Goal: Task Accomplishment & Management: Use online tool/utility

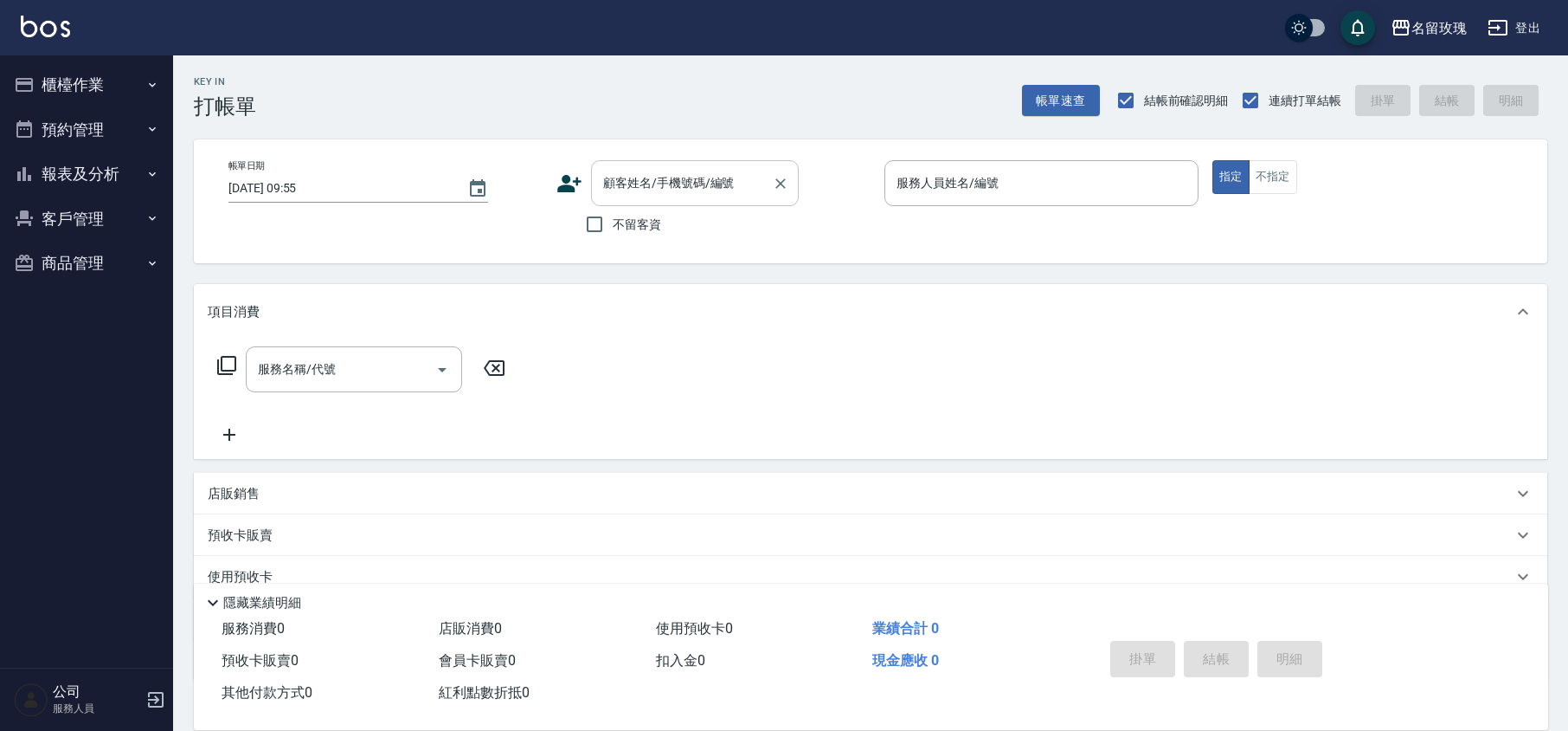
click at [703, 180] on input "顧客姓名/手機號碼/編號" at bounding box center [681, 183] width 166 height 31
click at [57, 82] on button "櫃檯作業" at bounding box center [86, 85] width 159 height 45
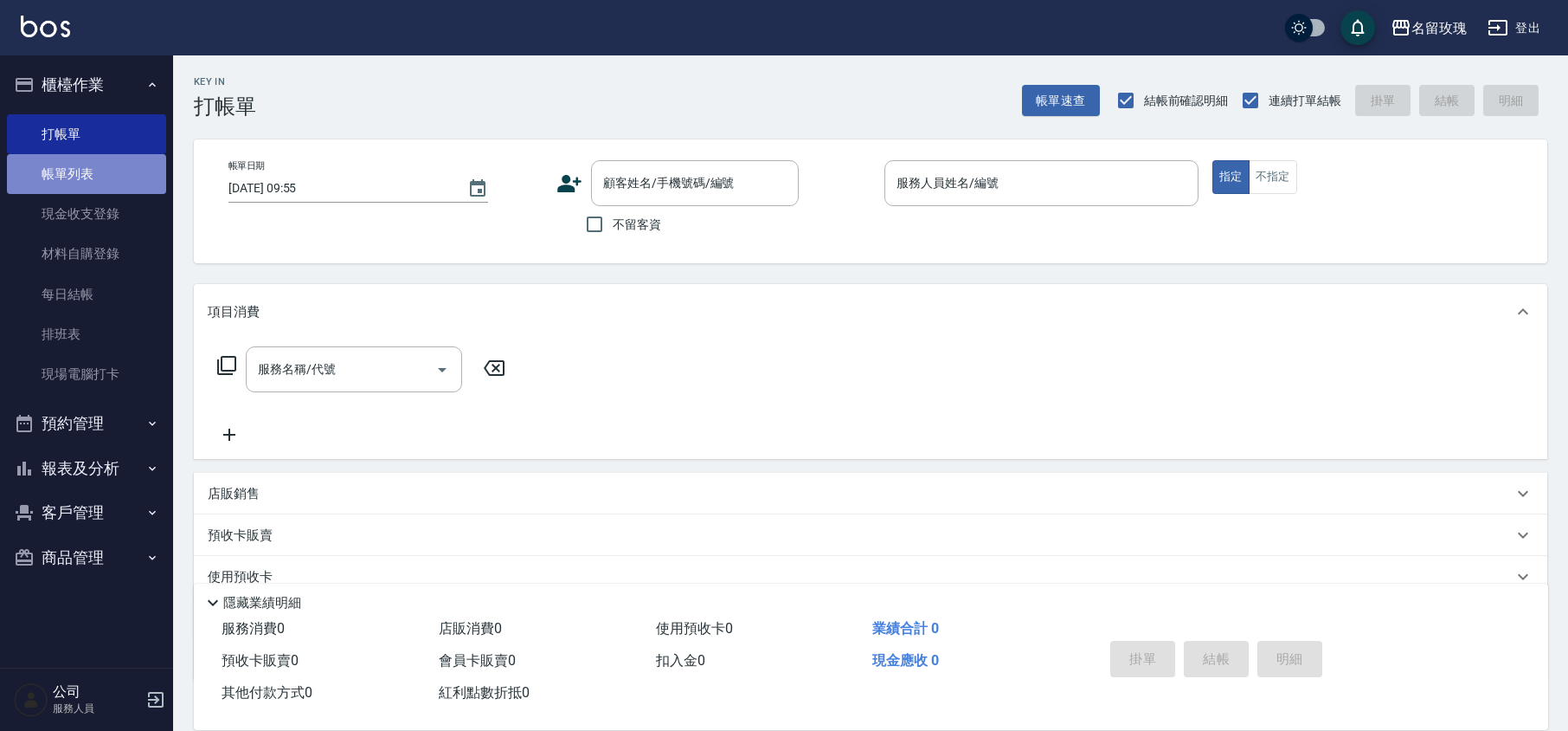
click at [57, 174] on link "帳單列表" at bounding box center [86, 174] width 159 height 40
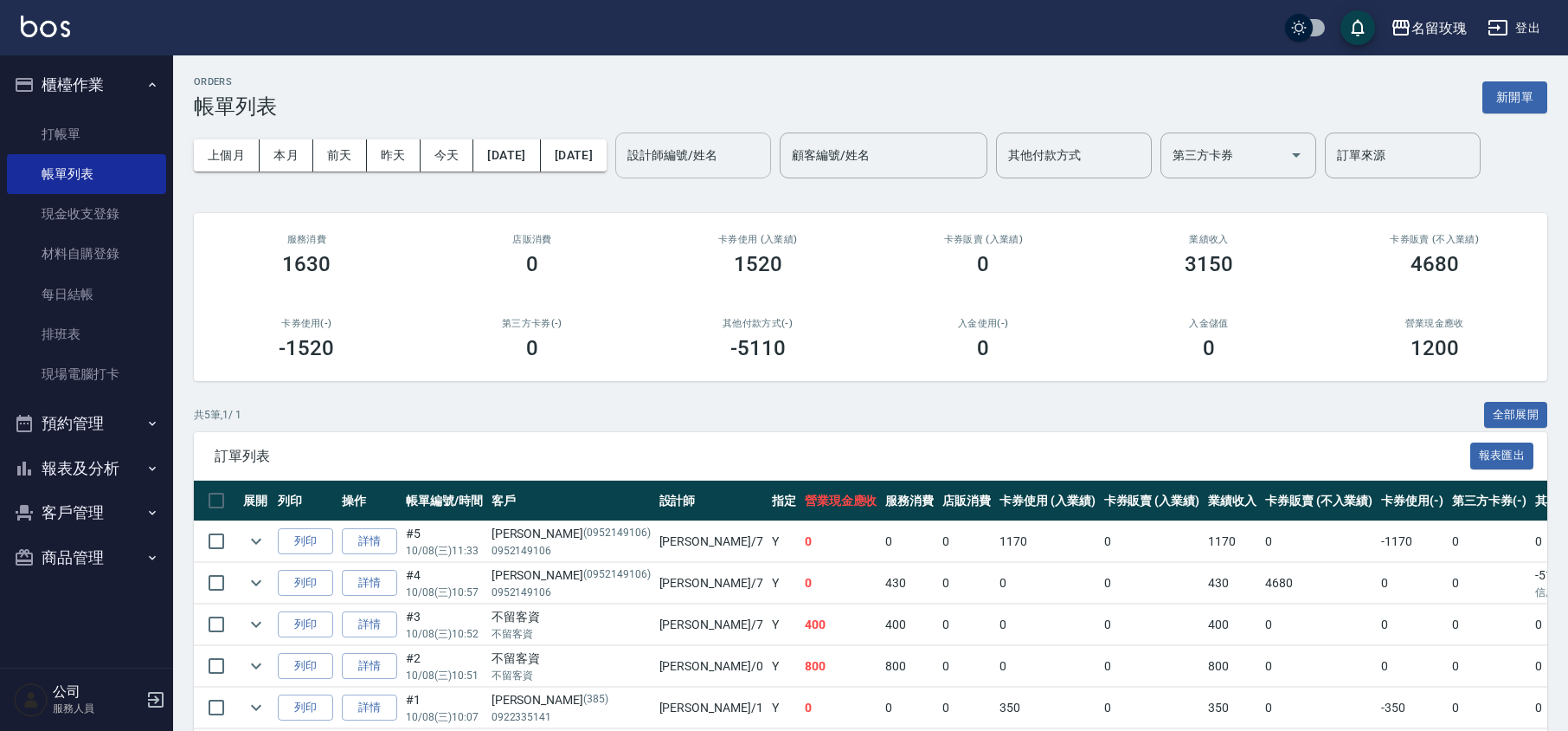
click at [763, 167] on input "設計師編號/姓名" at bounding box center [692, 155] width 140 height 31
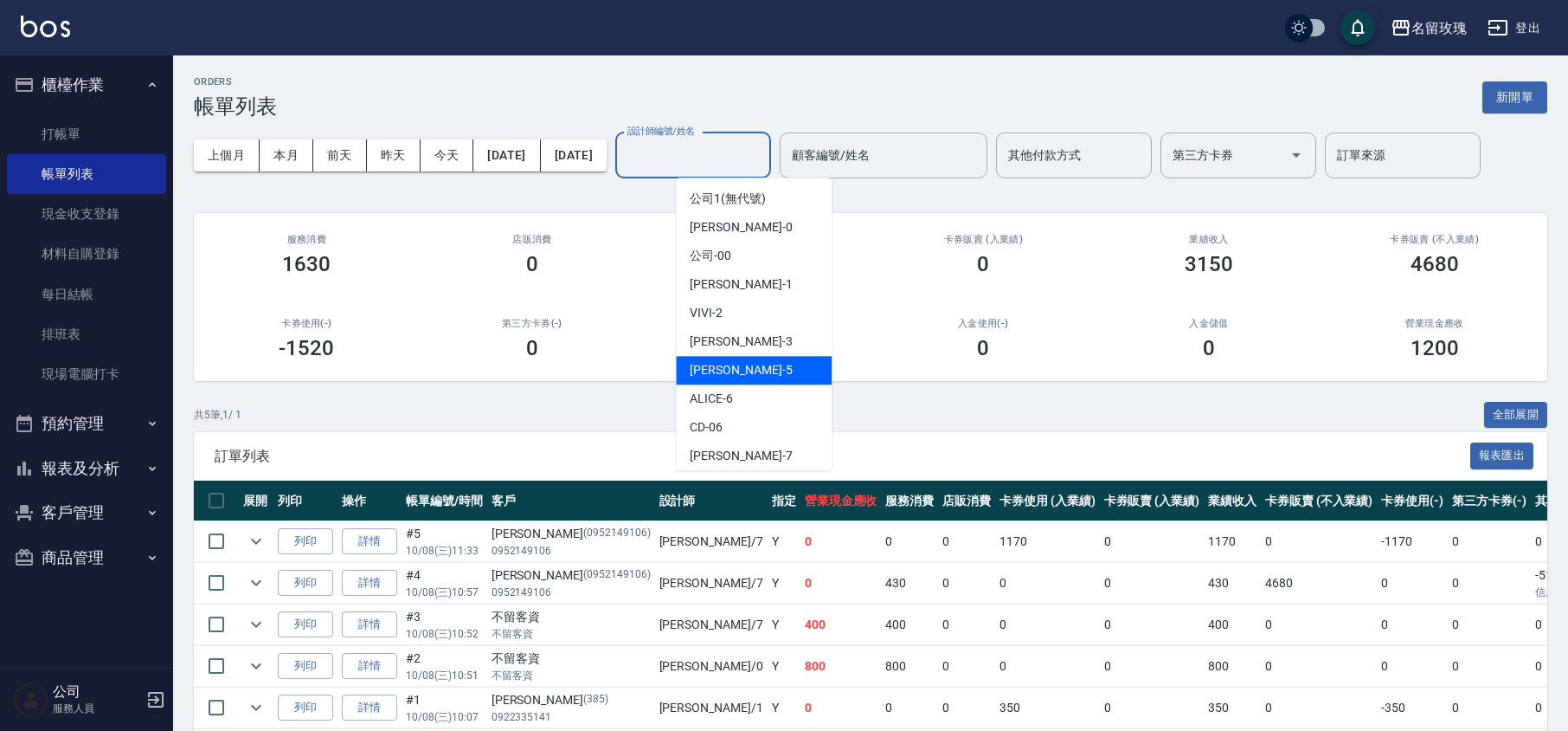
click at [743, 362] on div "KELLY -5" at bounding box center [754, 370] width 156 height 29
type input "[PERSON_NAME]-5"
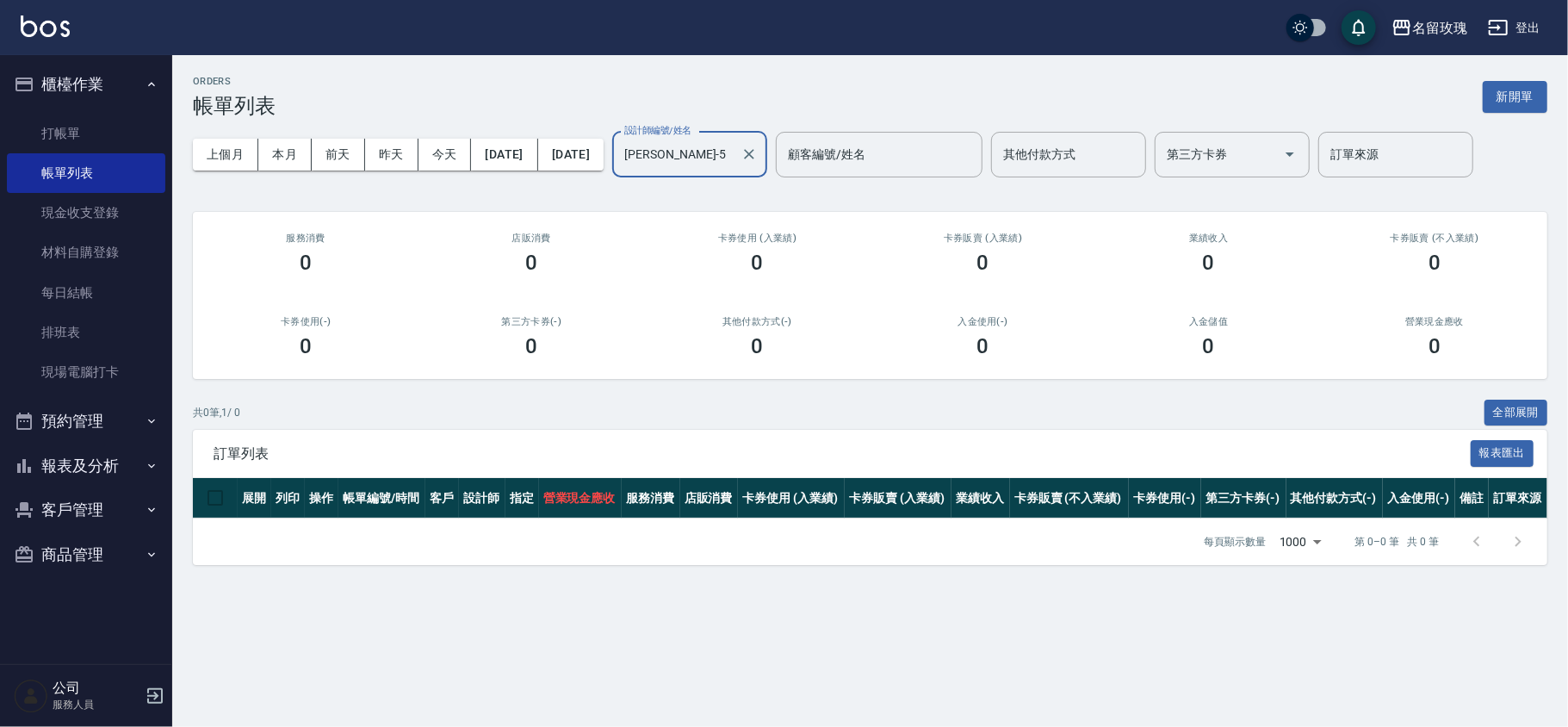
click at [675, 102] on div "ORDERS 帳單列表 新開單" at bounding box center [870, 97] width 1354 height 43
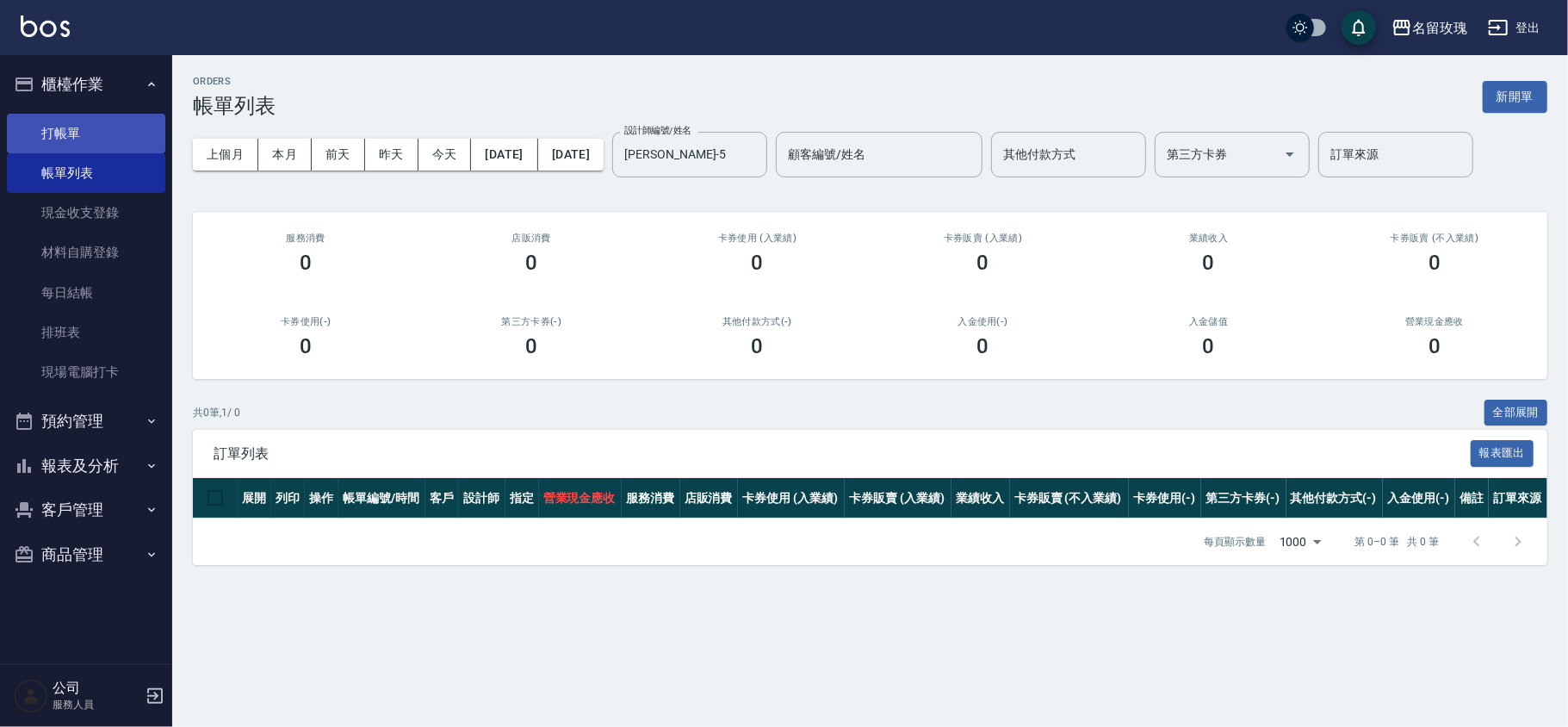
click at [101, 129] on link "打帳單" at bounding box center [85, 133] width 158 height 40
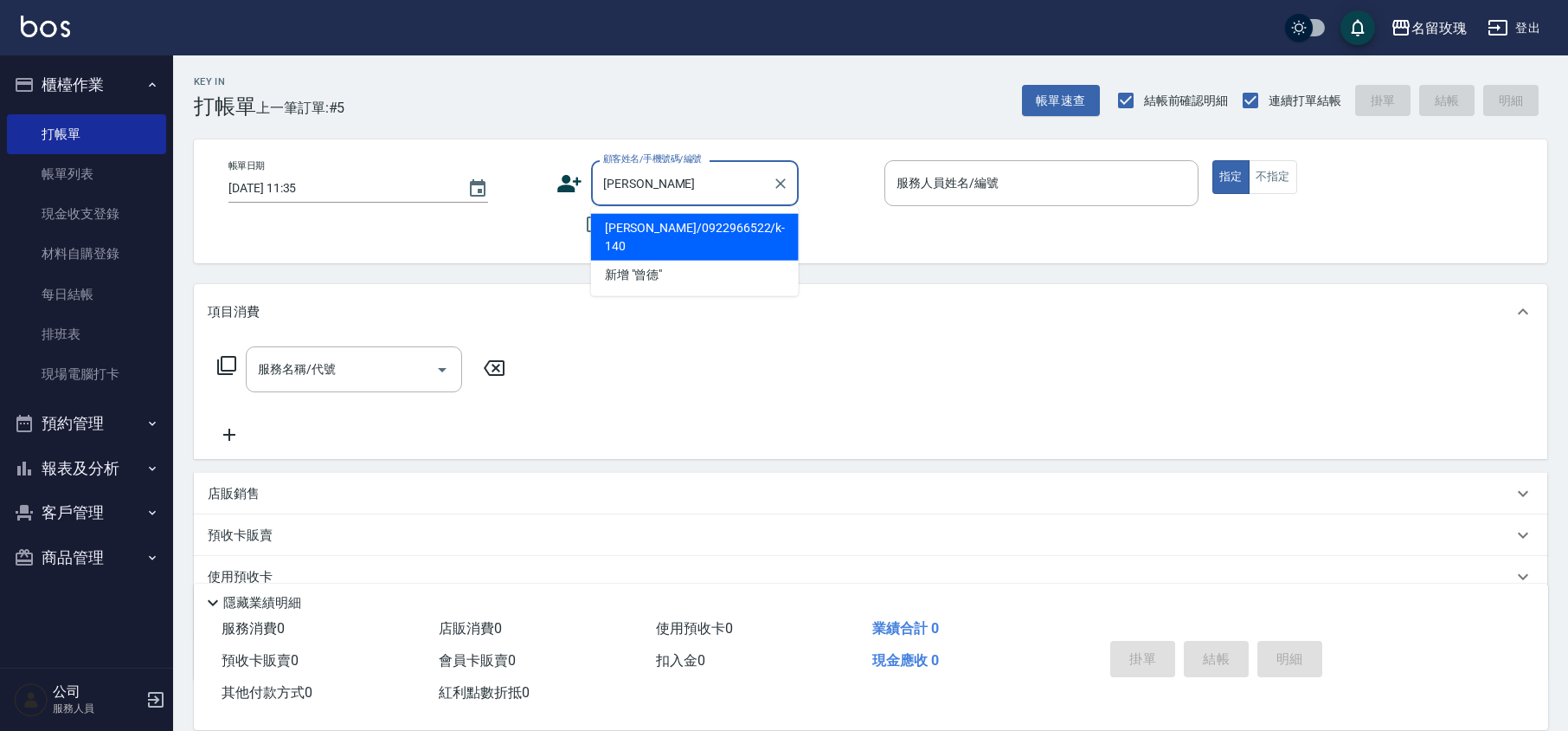
click at [642, 236] on li "[PERSON_NAME]/0922966522/k-140" at bounding box center [694, 237] width 207 height 47
type input "[PERSON_NAME]/0922966522/k-140"
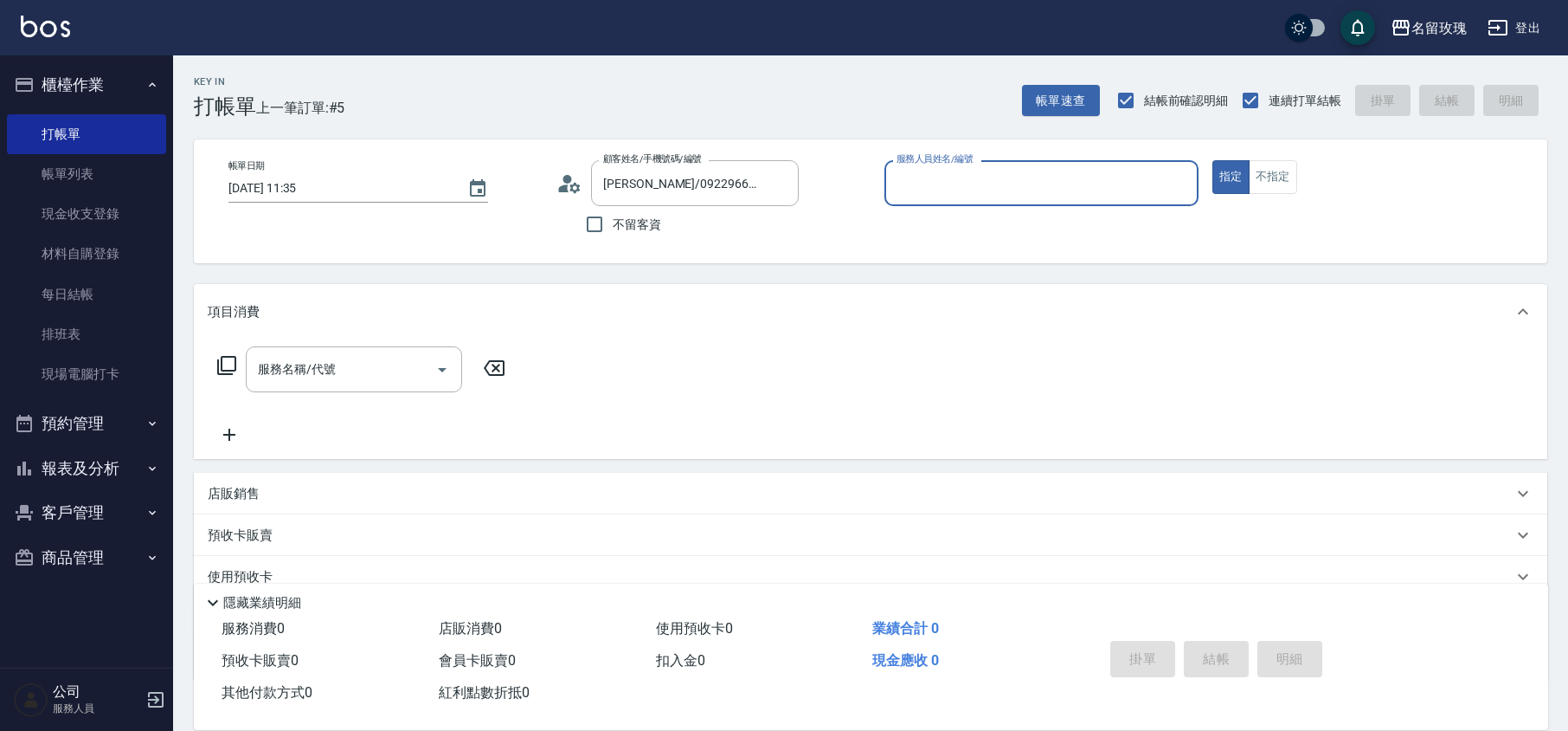
type input "[PERSON_NAME]-5"
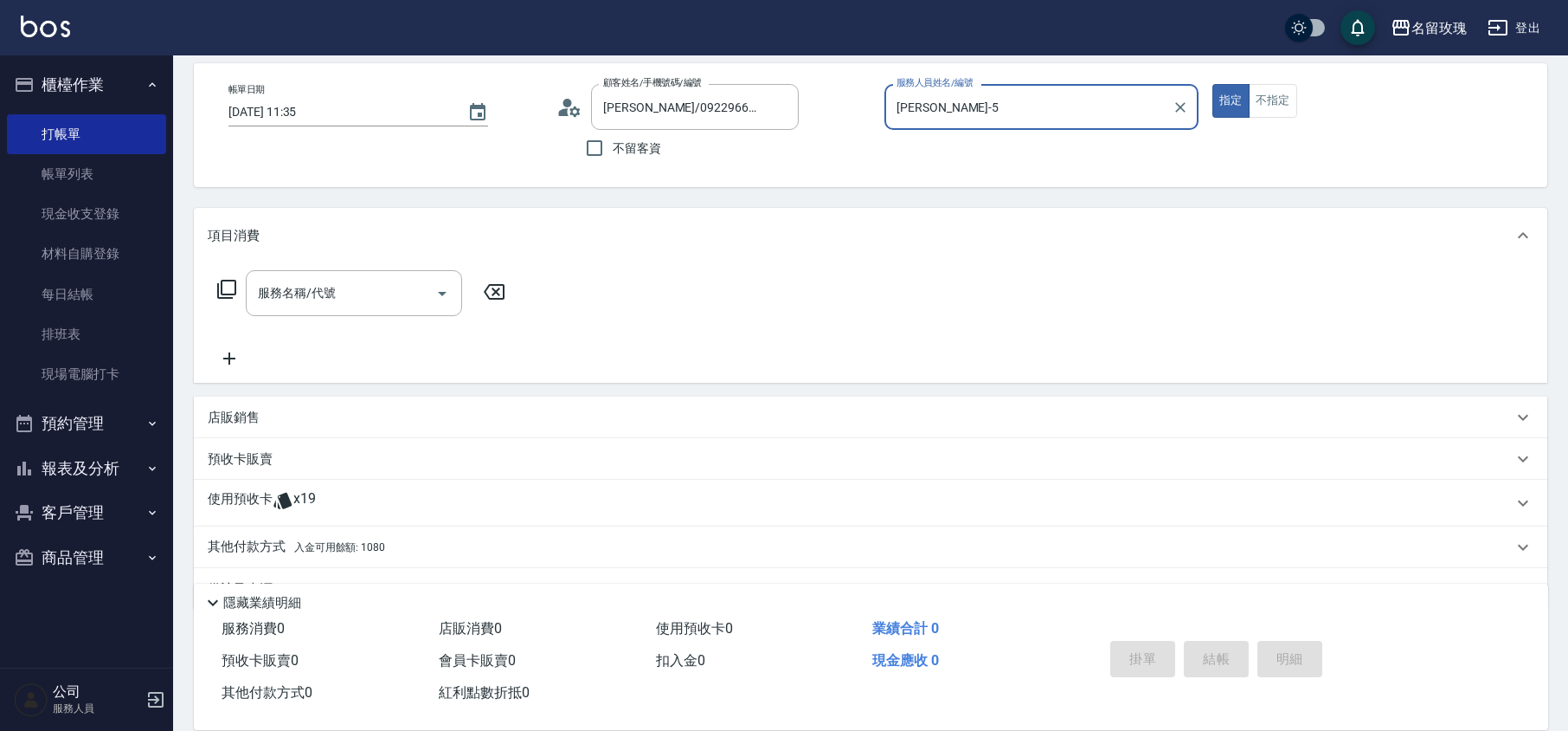
scroll to position [118, 0]
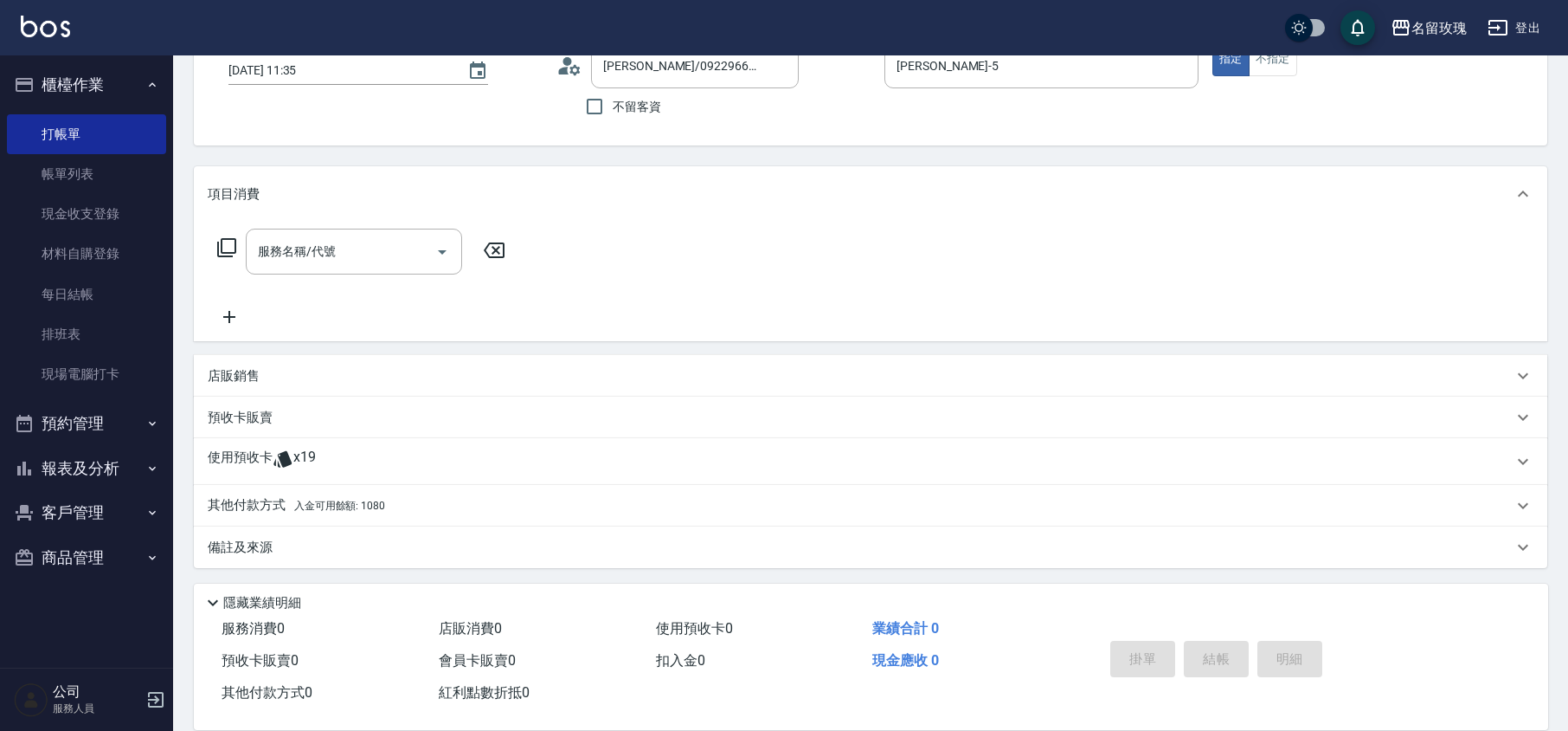
click at [343, 472] on div "使用預收卡 x19" at bounding box center [860, 461] width 1305 height 26
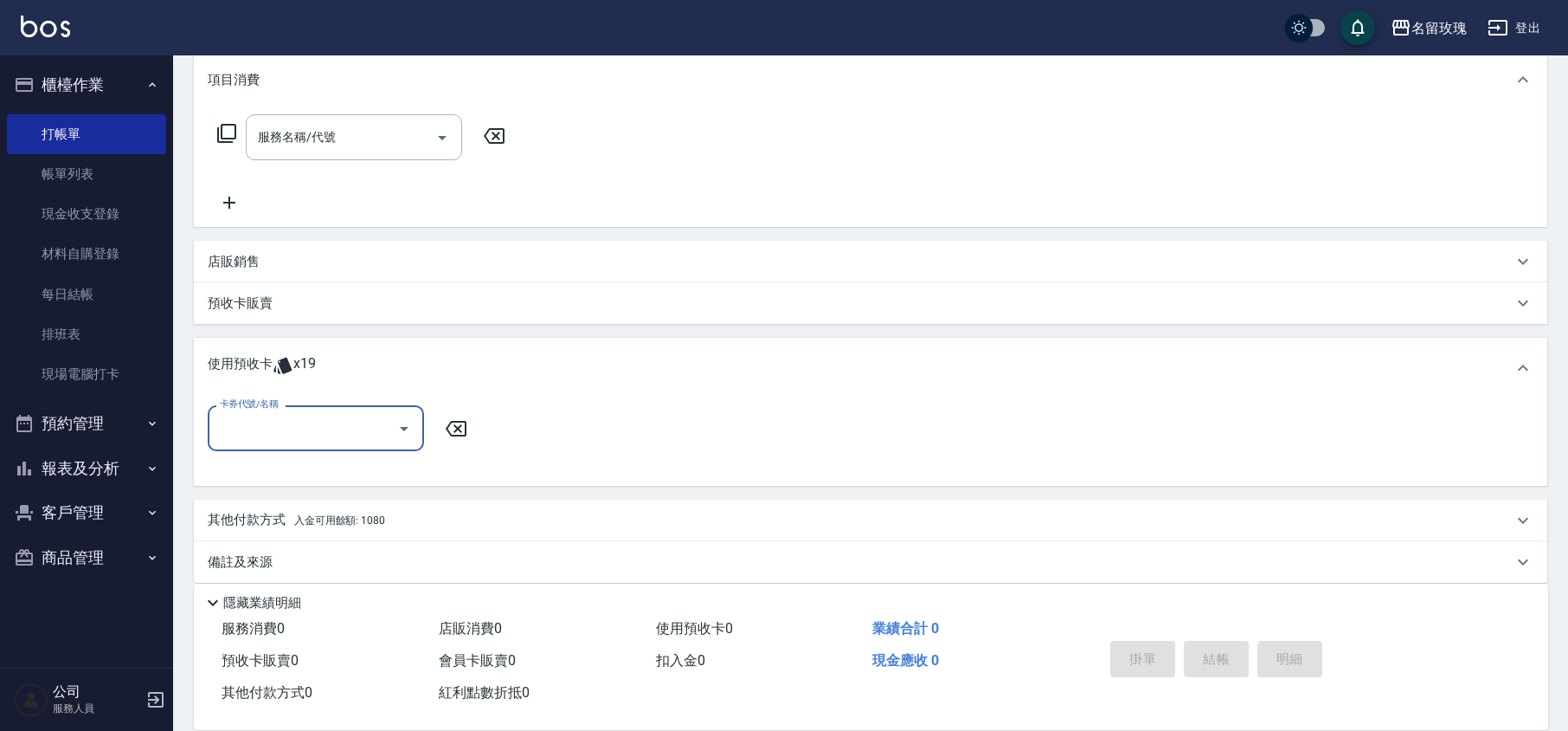
scroll to position [241, 0]
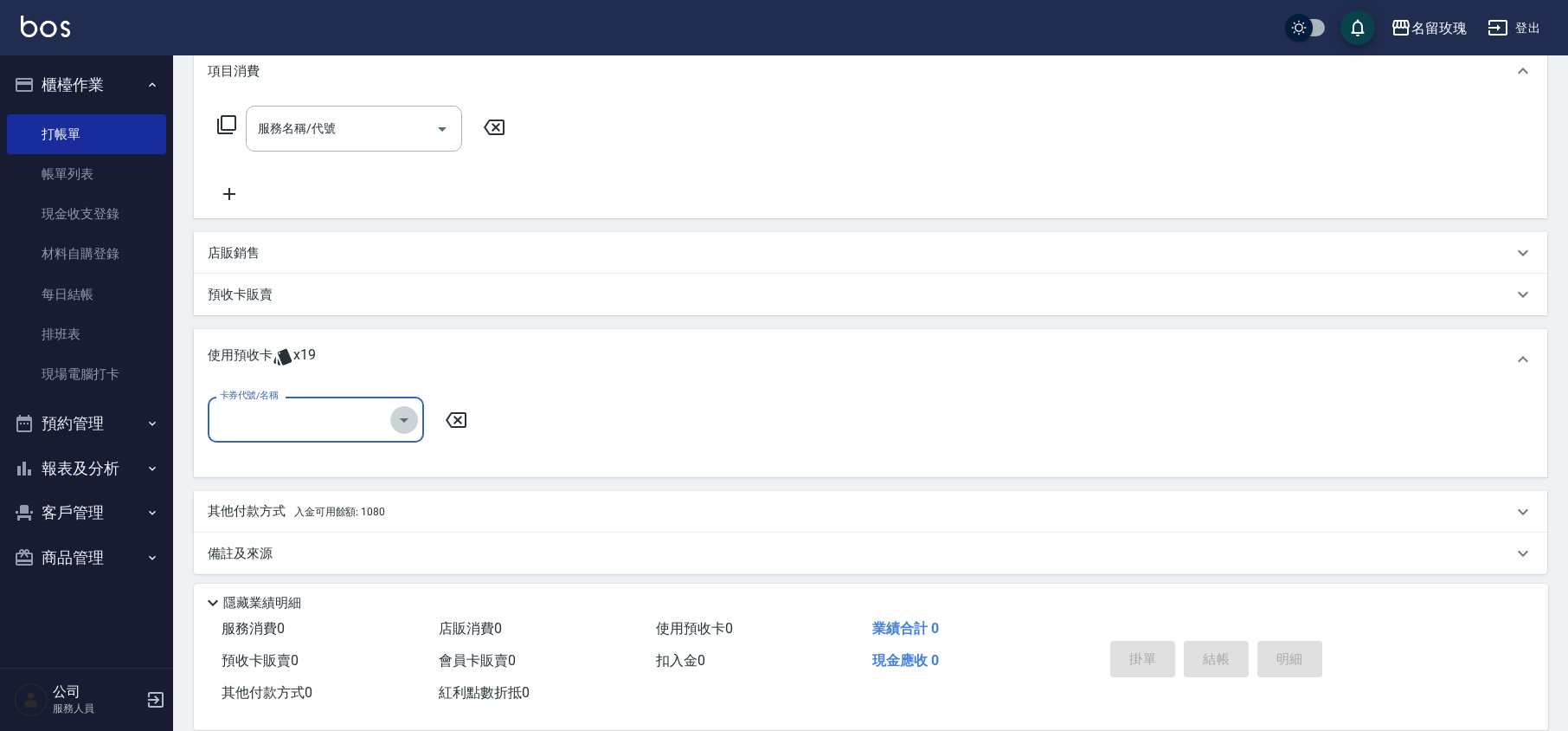
click at [402, 423] on icon "Open" at bounding box center [404, 419] width 20 height 20
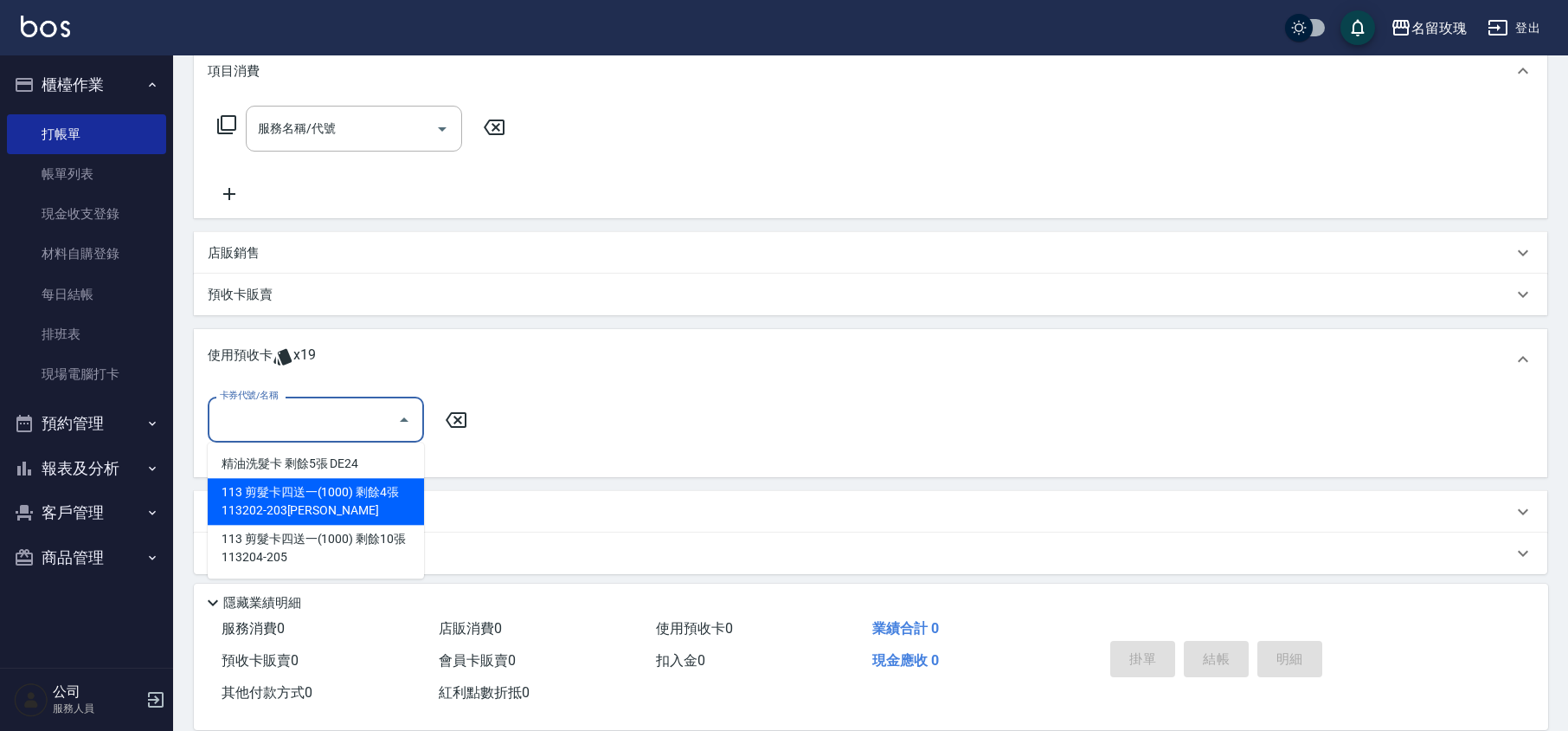
drag, startPoint x: 389, startPoint y: 510, endPoint x: 409, endPoint y: 479, distance: 36.9
click at [389, 508] on div "113 剪髮卡四送一(1000) 剩餘4張 113202-203[PERSON_NAME]" at bounding box center [315, 501] width 217 height 47
type input "113 剪髮卡四送一[PHONE_NUMBER][PERSON_NAME]"
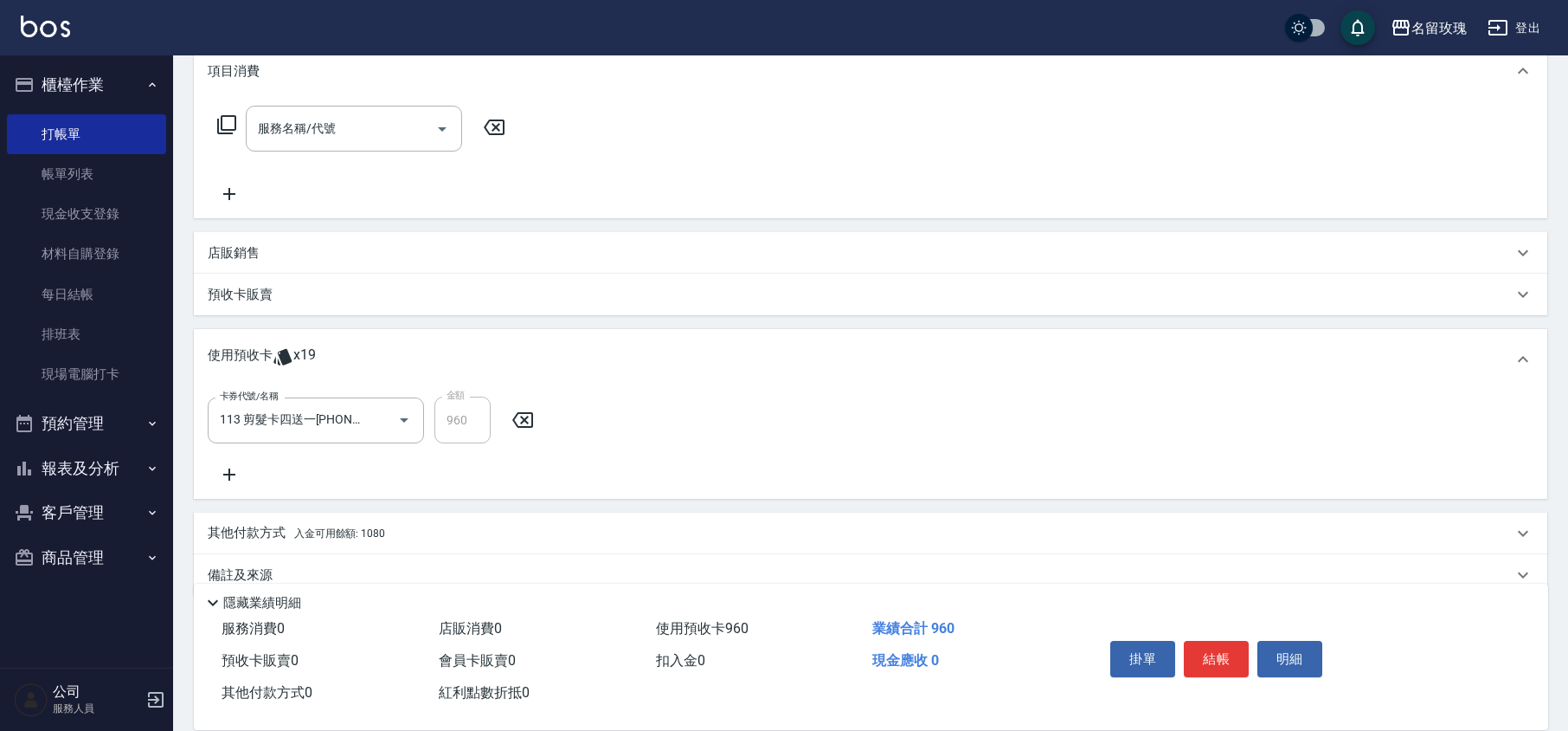
click at [434, 458] on div "卡券代號/名稱 113 剪髮卡四送一[PHONE_NUMBER][PERSON_NAME] 卡券代號/名稱 金額 960 金額" at bounding box center [870, 440] width 1326 height 88
type input "[DATE] 11:36"
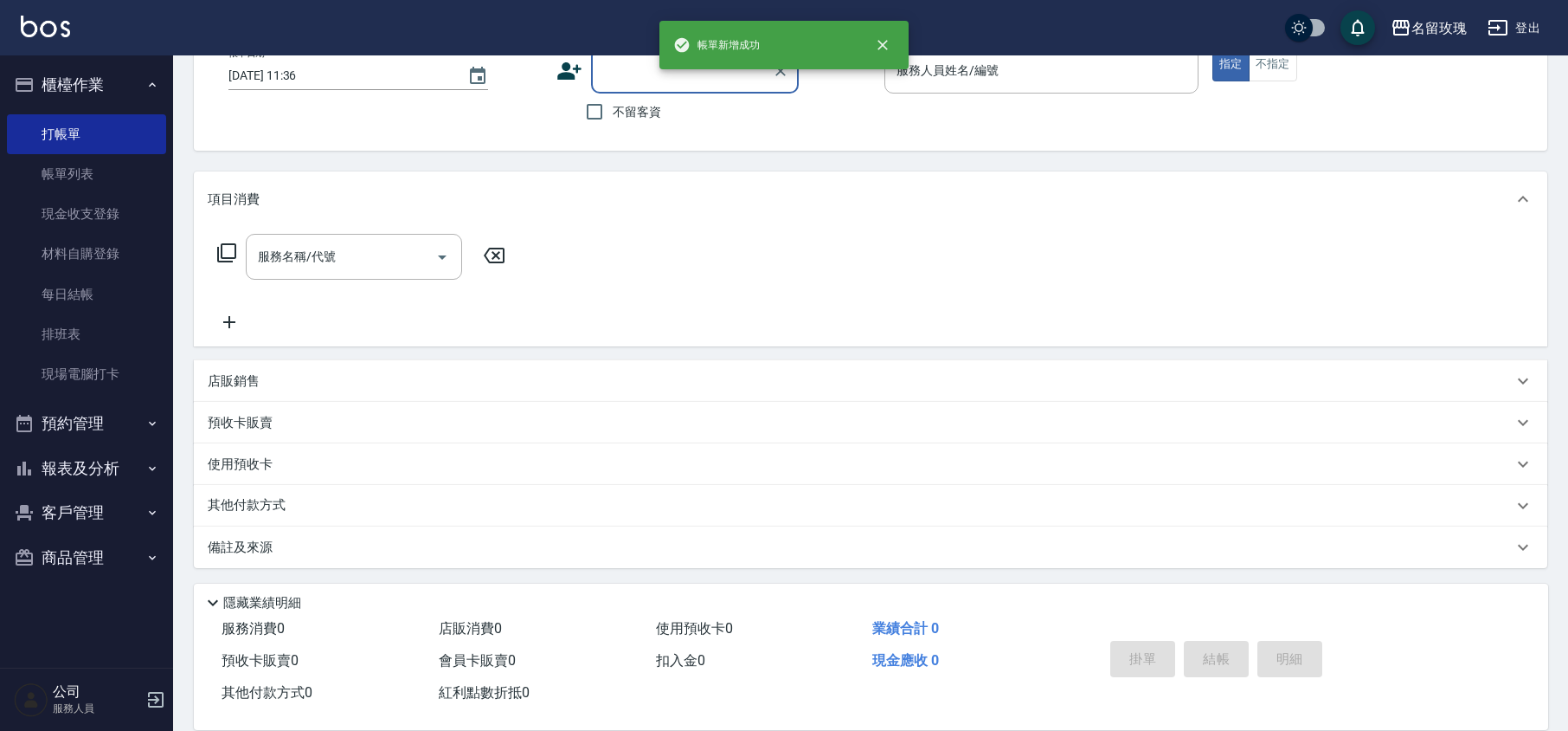
scroll to position [0, 0]
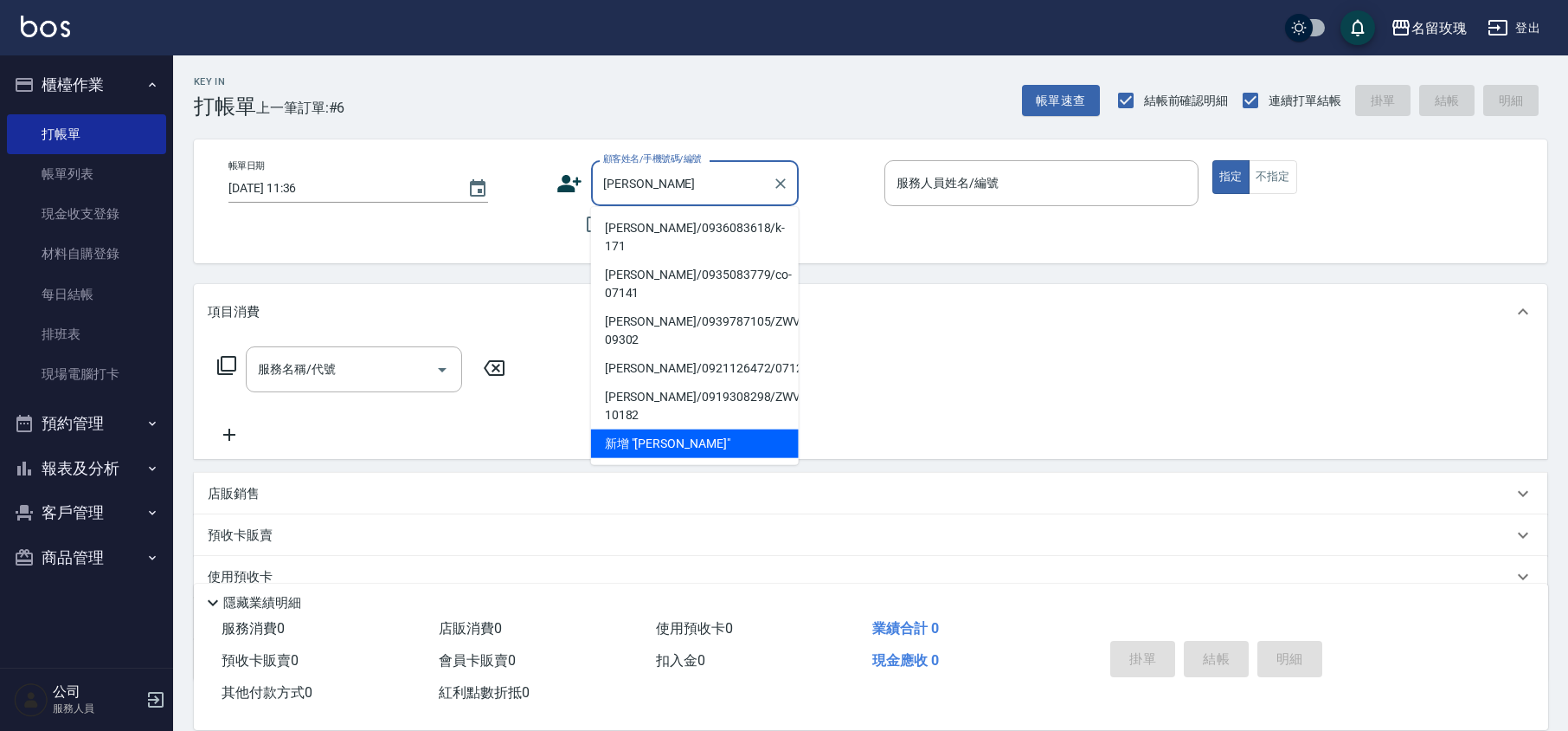
click at [679, 223] on li "[PERSON_NAME]/0936083618/k-171" at bounding box center [694, 237] width 207 height 47
type input "[PERSON_NAME]/0936083618/k-171"
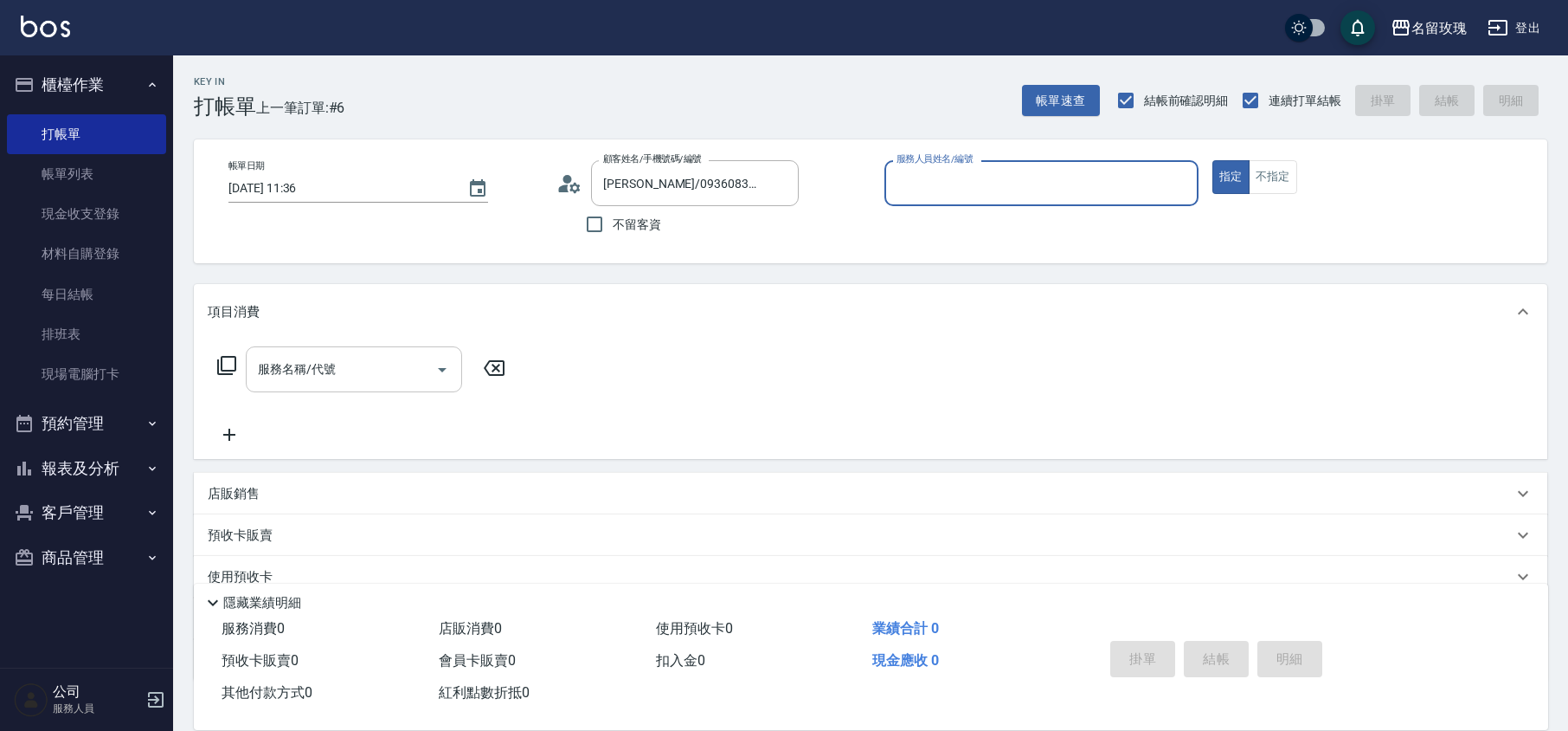
type input "[PERSON_NAME]-5"
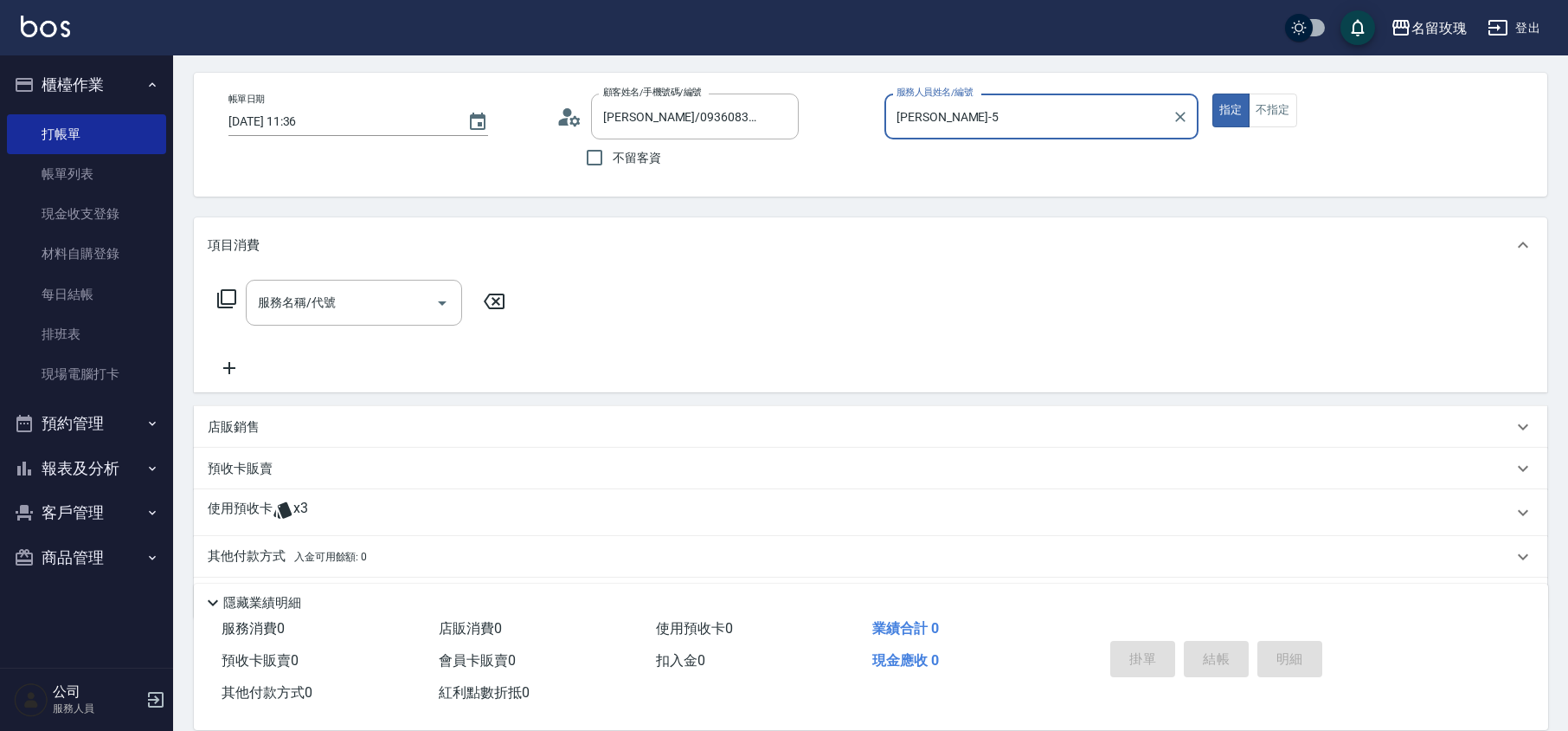
scroll to position [118, 0]
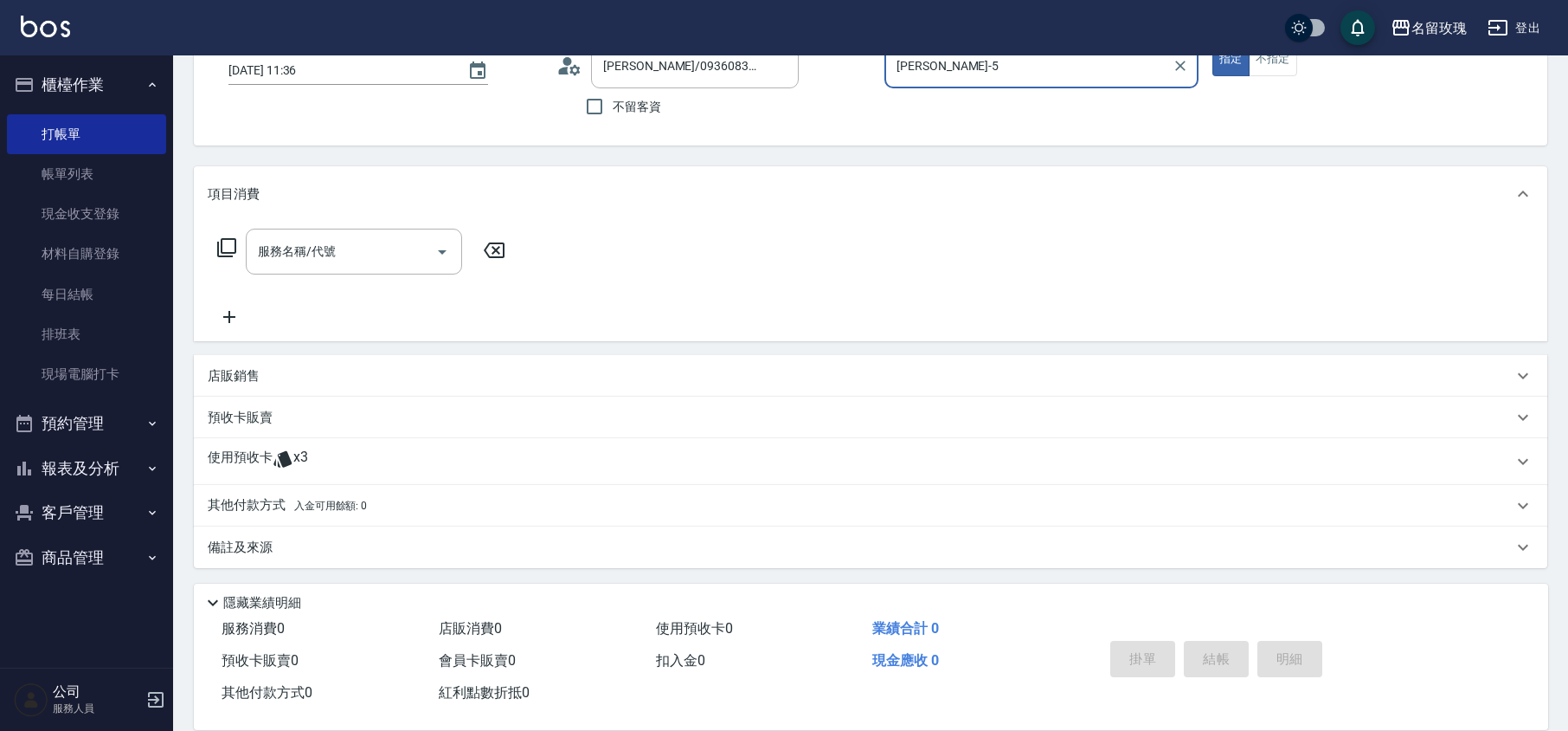
click at [345, 445] on div "使用預收卡 x3" at bounding box center [871, 461] width 1353 height 47
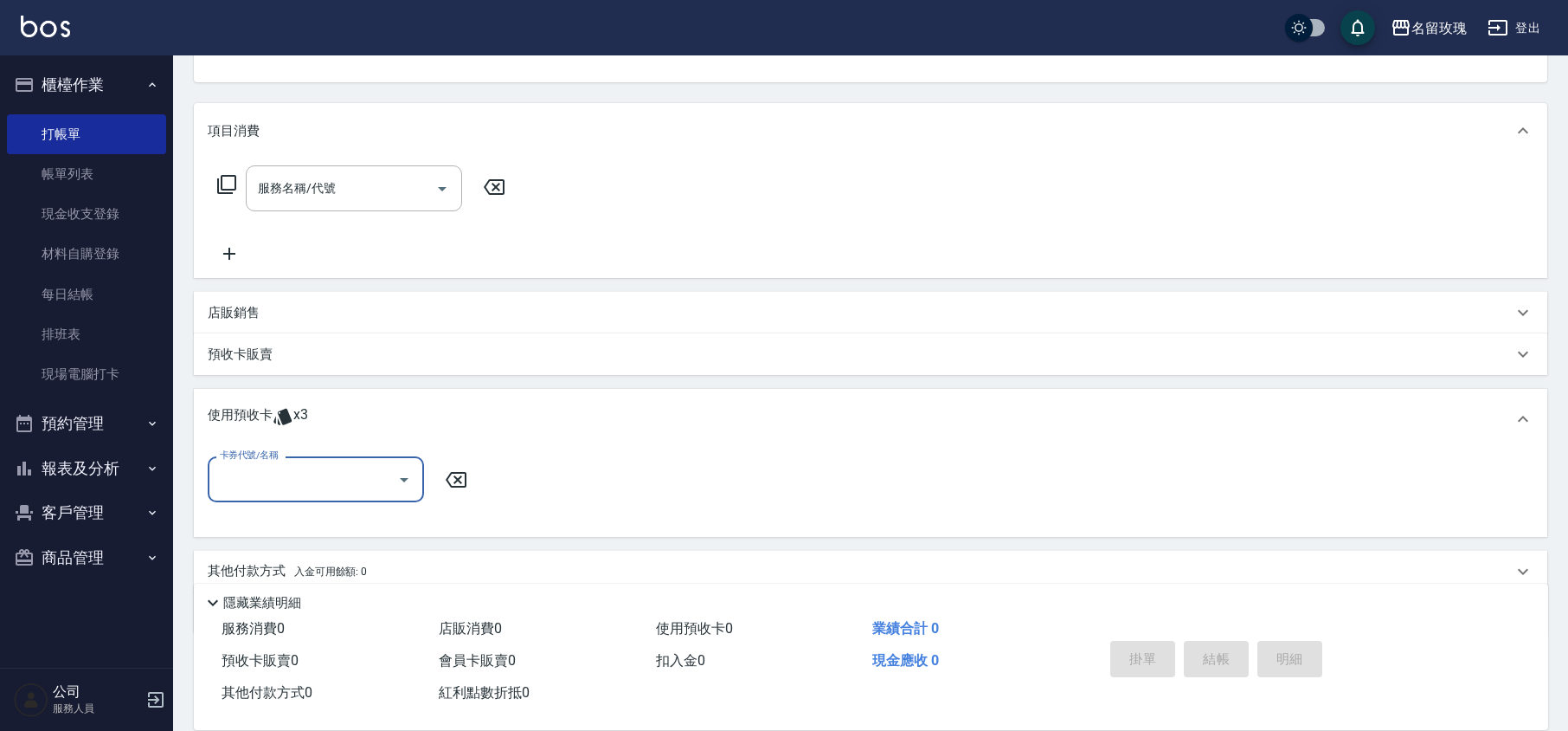
scroll to position [237, 0]
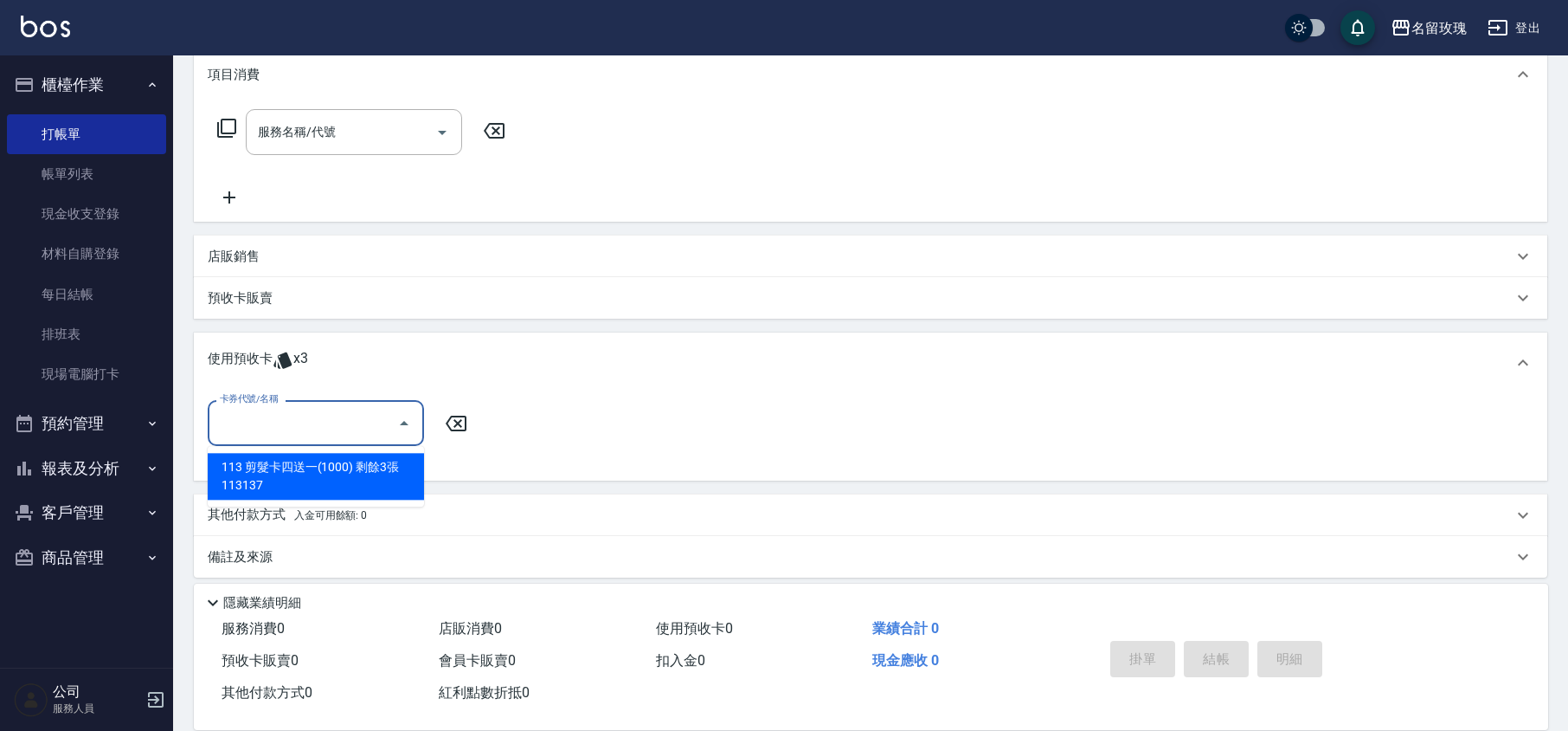
click at [386, 414] on input "卡券代號/名稱" at bounding box center [303, 423] width 175 height 31
click at [317, 490] on div "113 剪髮卡四送一(1000) 剩餘3張 113137" at bounding box center [315, 476] width 217 height 47
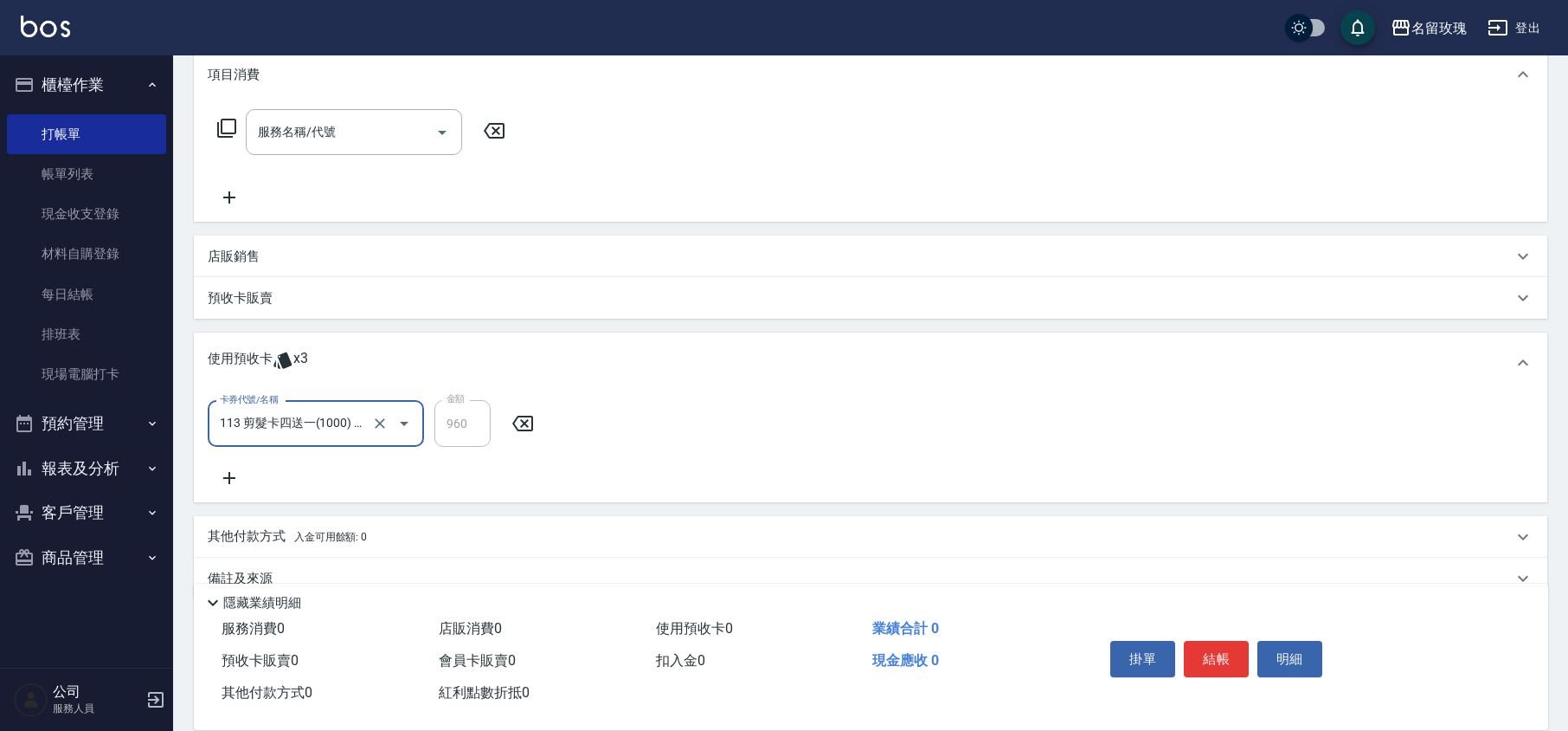
type input "113 剪髮卡四送一(1000) 113137"
click at [359, 461] on div "卡券代號/名稱 113 剪髮卡四送一(1000) 113137 卡券代號/名稱 金額 960 金額" at bounding box center [870, 444] width 1326 height 88
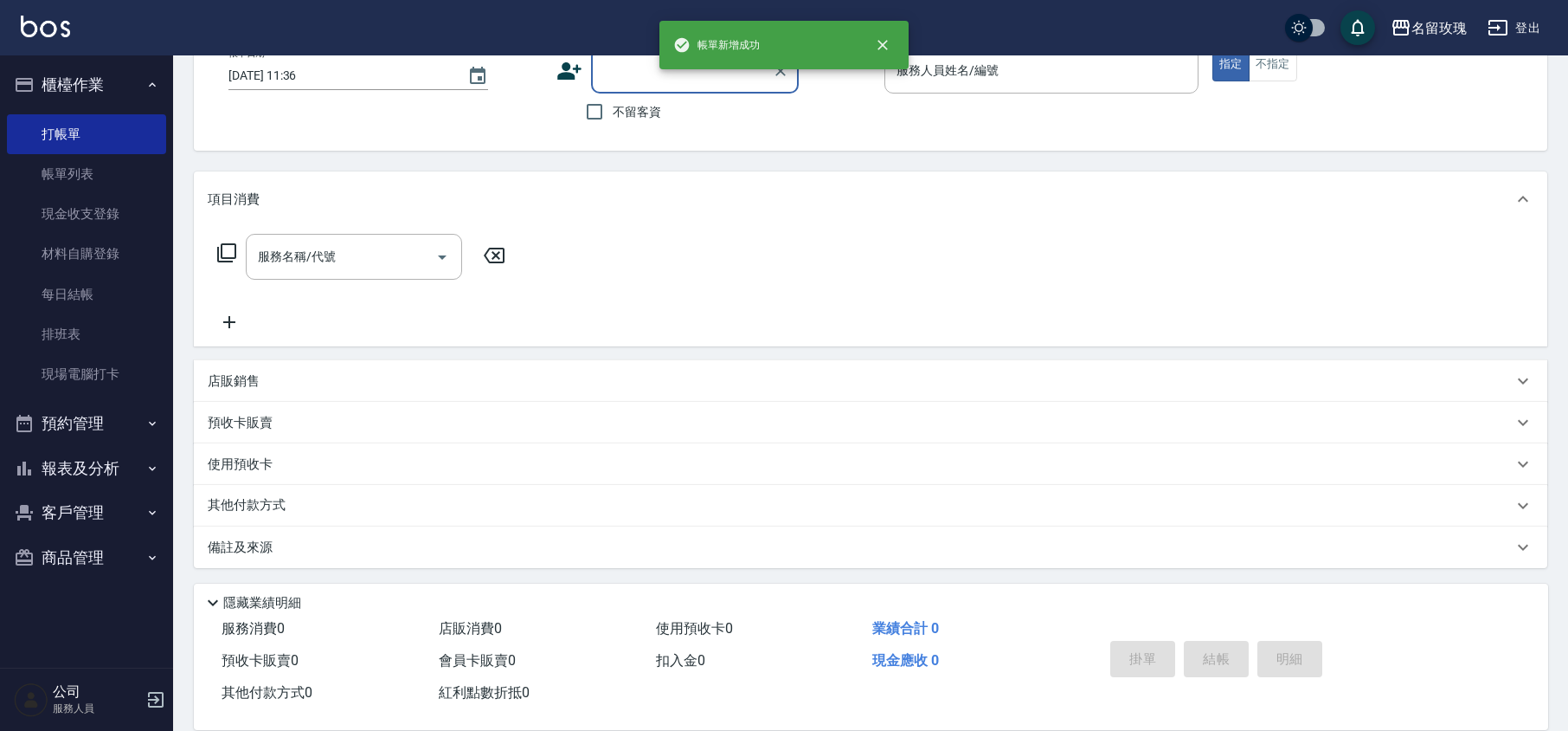
scroll to position [0, 0]
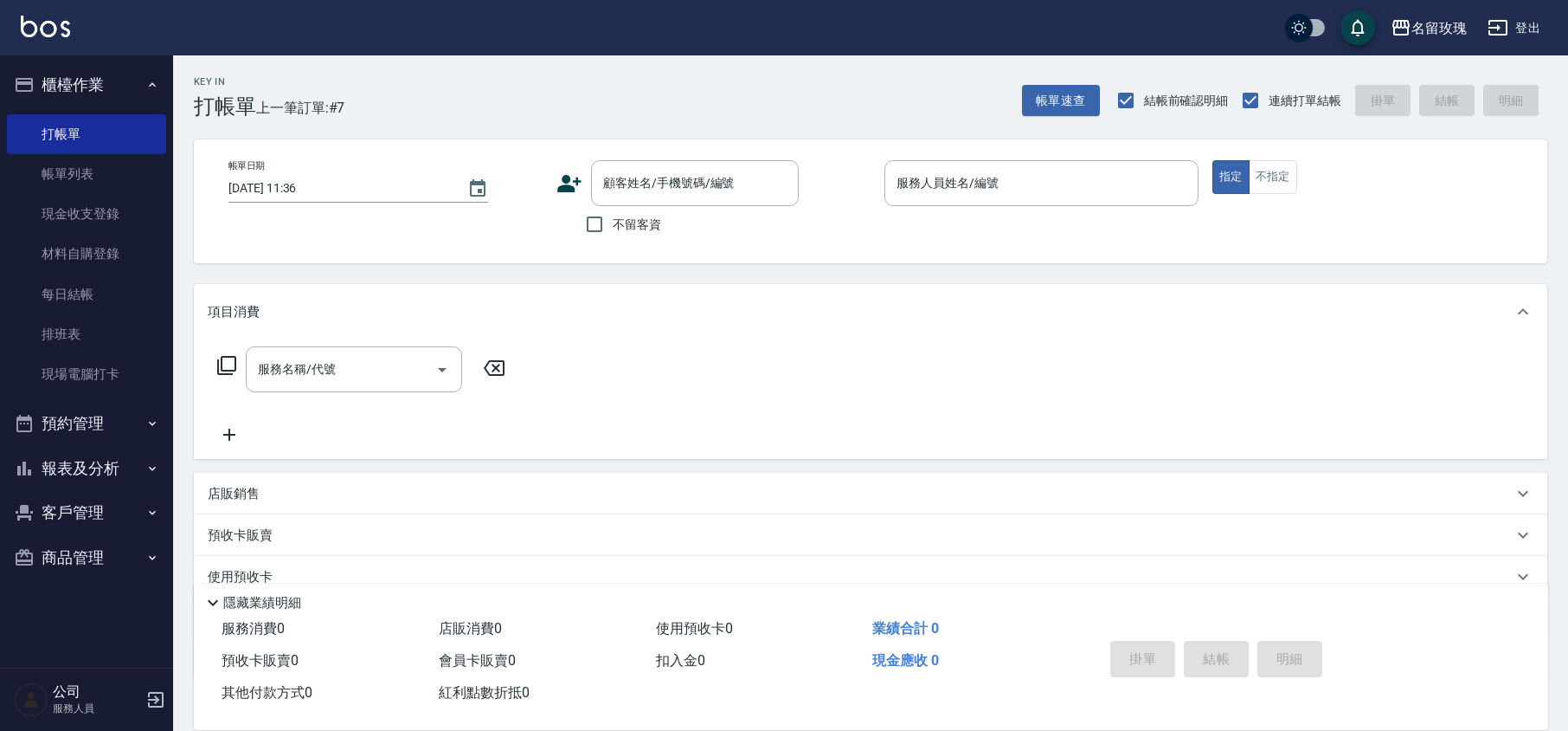
click at [520, 67] on div "Key In 打帳單 上一筆訂單:#7 帳單速查 結帳前確認明細 連續打單結帳 掛單 結帳 明細" at bounding box center [860, 87] width 1375 height 63
